Goal: Information Seeking & Learning: Learn about a topic

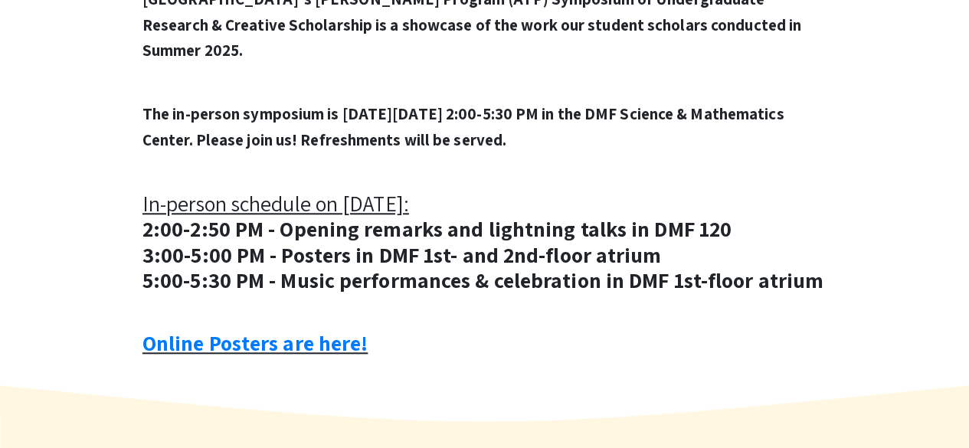
scroll to position [795, 0]
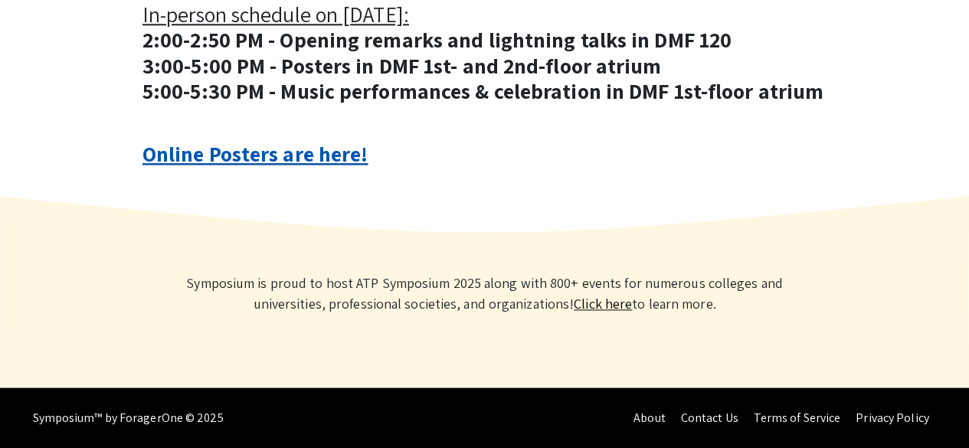
click at [314, 159] on link "Online Posters are here!" at bounding box center [254, 153] width 225 height 28
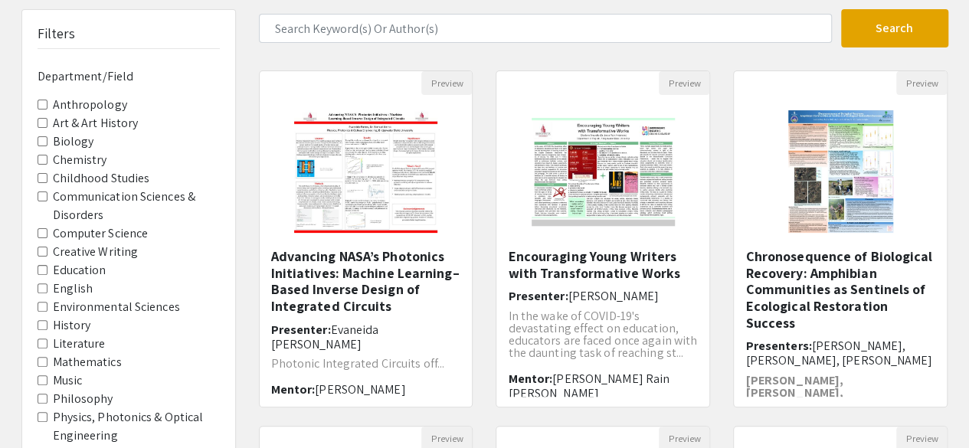
scroll to position [97, 0]
click at [446, 316] on div "Advancing NASA’s Photonics Initiatives: Machine Learning–Based Inverse Design o…" at bounding box center [366, 323] width 190 height 149
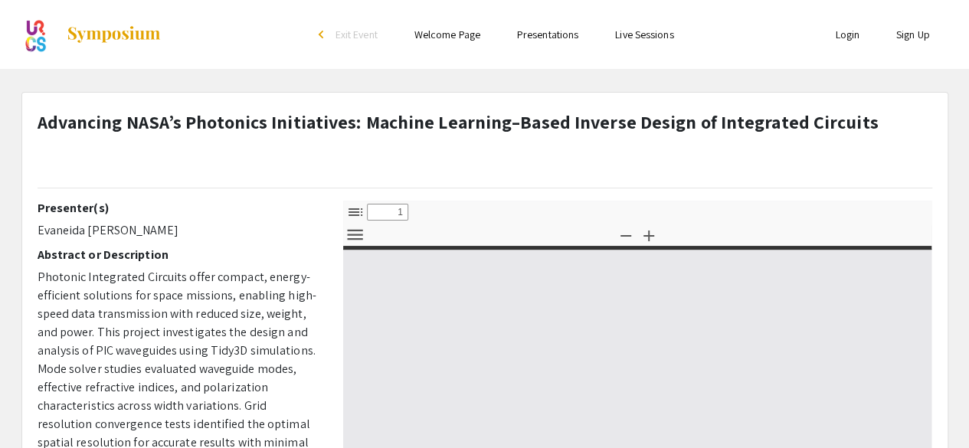
select select "custom"
type input "0"
select select "custom"
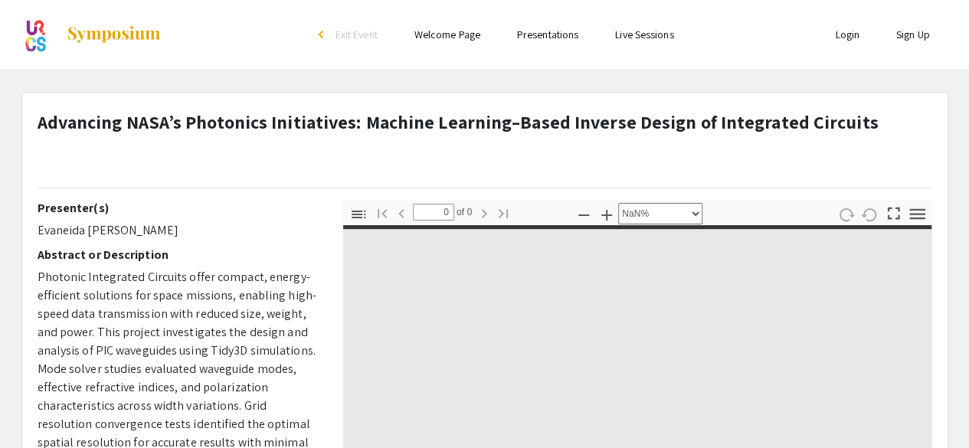
scroll to position [217, 0]
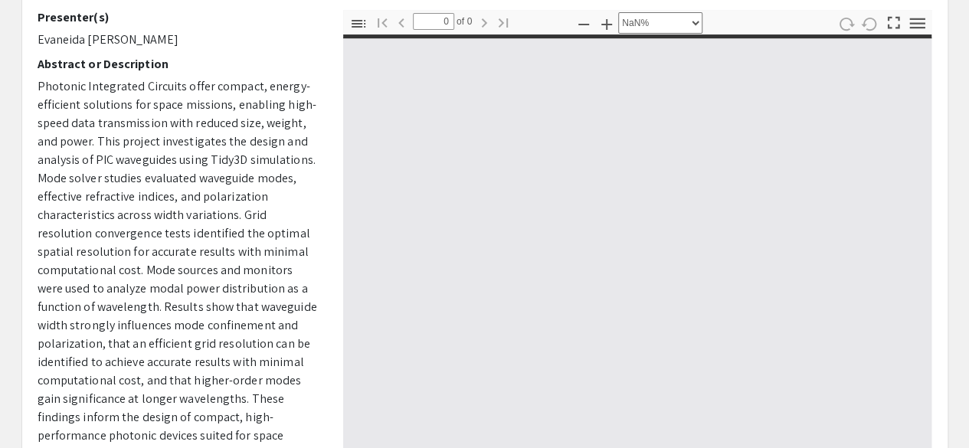
type input "1"
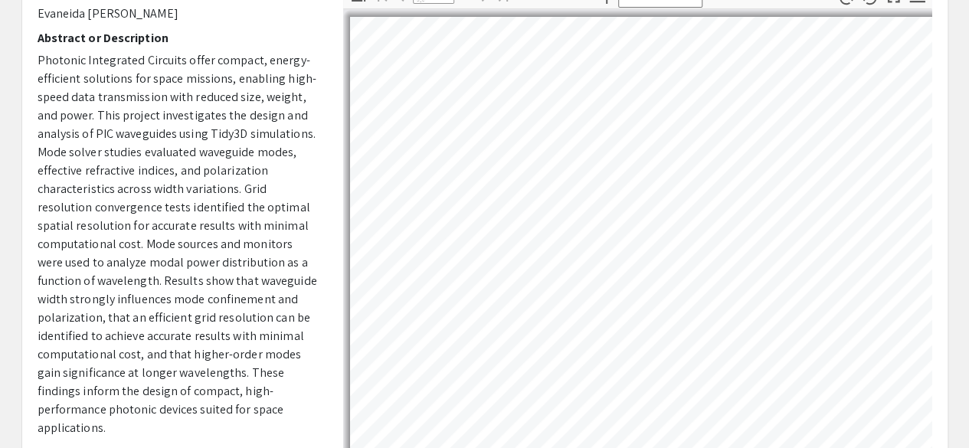
select select "auto"
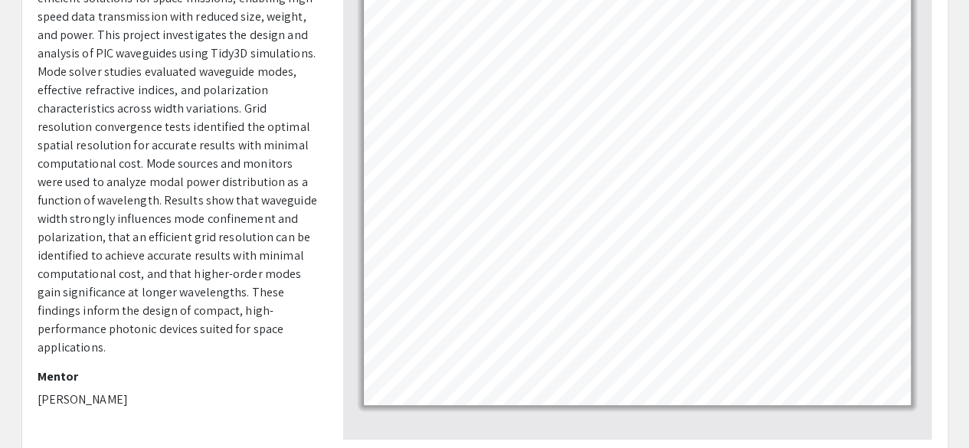
scroll to position [298, 0]
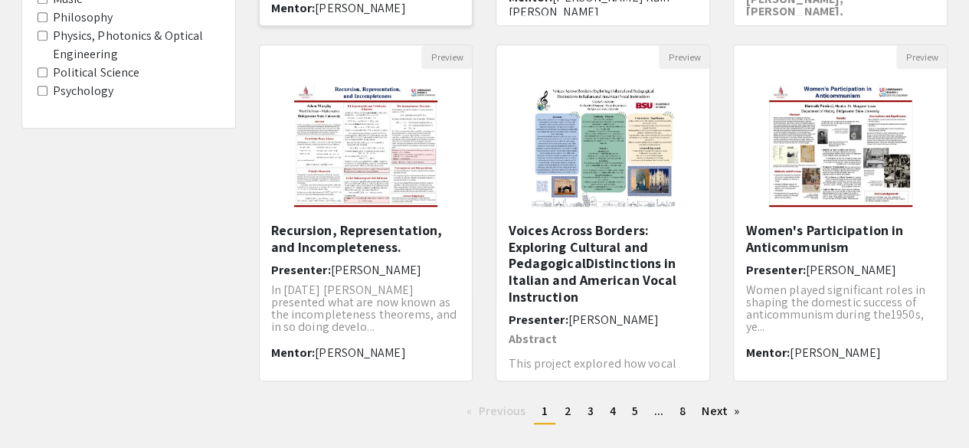
scroll to position [480, 0]
click at [569, 412] on span "2" at bounding box center [567, 410] width 7 height 16
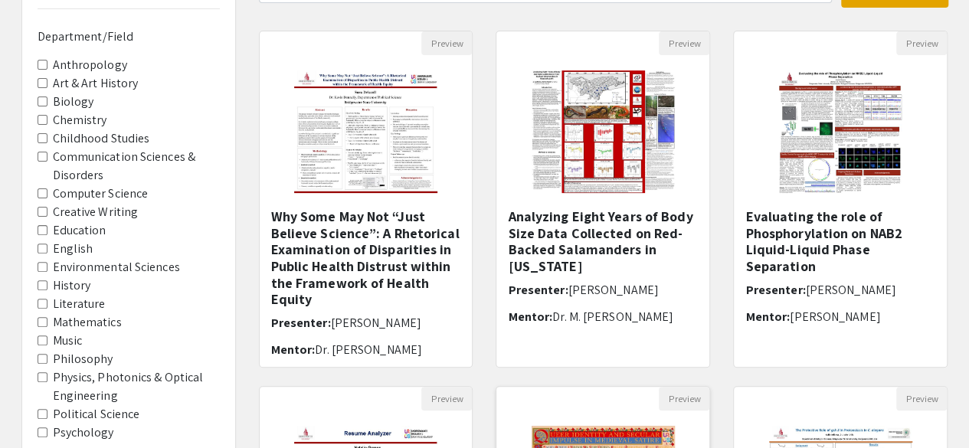
scroll to position [132, 0]
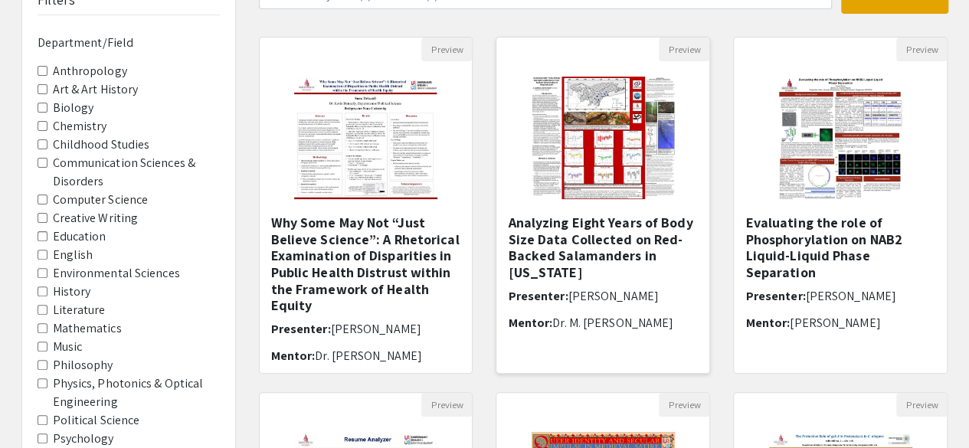
click at [575, 257] on h5 "Analyzing Eight Years of Body Size Data Collected on Red-Backed Salamanders in …" at bounding box center [603, 247] width 190 height 66
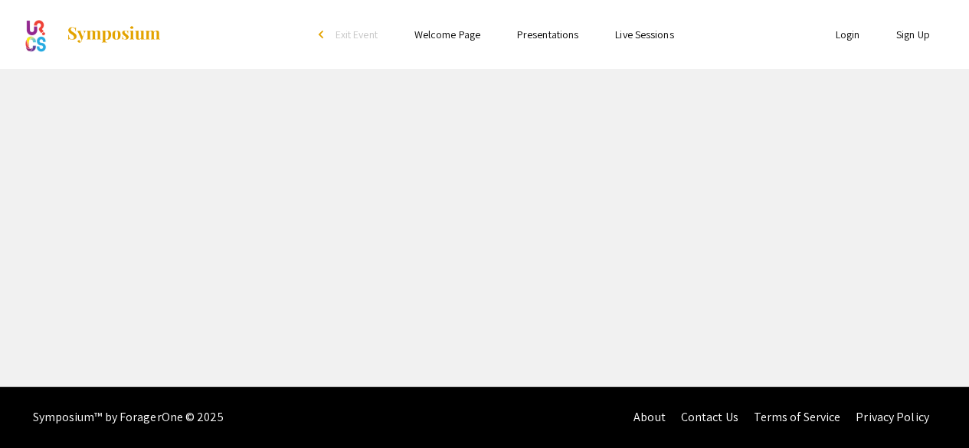
select select "custom"
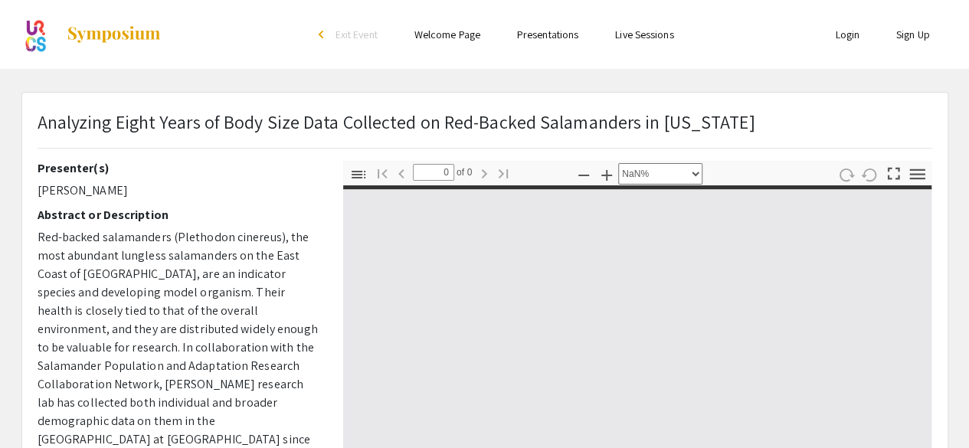
type input "1"
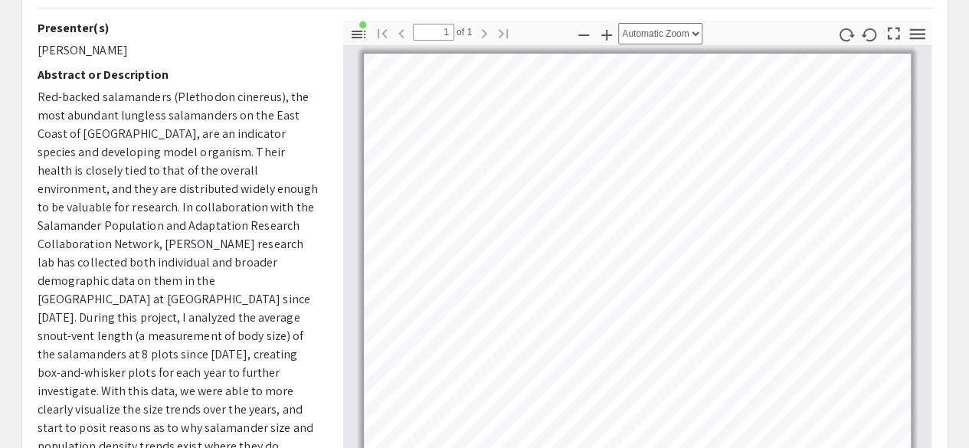
scroll to position [139, 0]
select select "page-width"
